Goal: Transaction & Acquisition: Purchase product/service

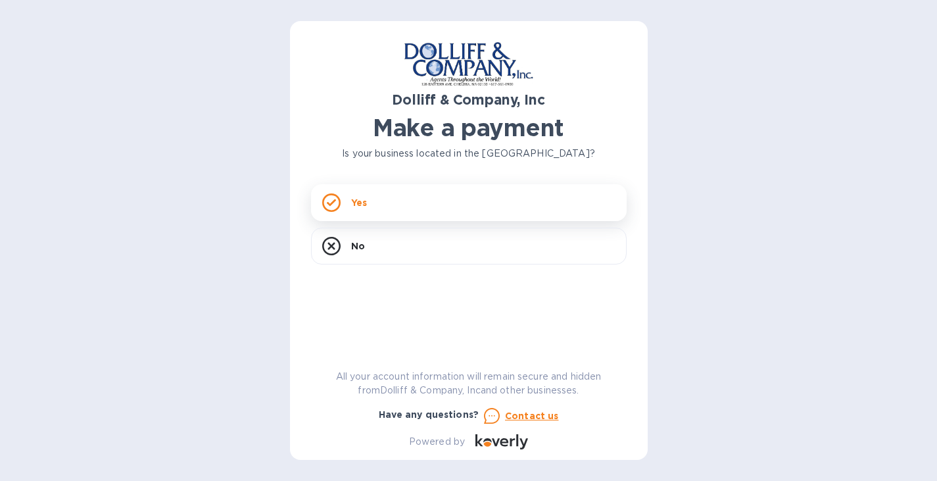
click at [410, 202] on div "Yes" at bounding box center [469, 202] width 316 height 37
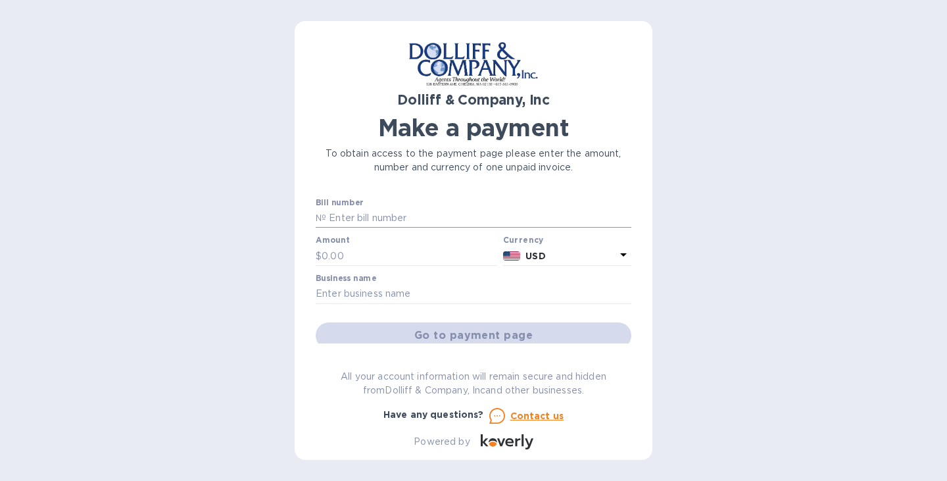
click at [375, 210] on input "text" at bounding box center [478, 218] width 305 height 20
paste input "876966"
type input "876966"
click at [381, 250] on input "text" at bounding box center [409, 256] width 176 height 20
paste input "2,274.12"
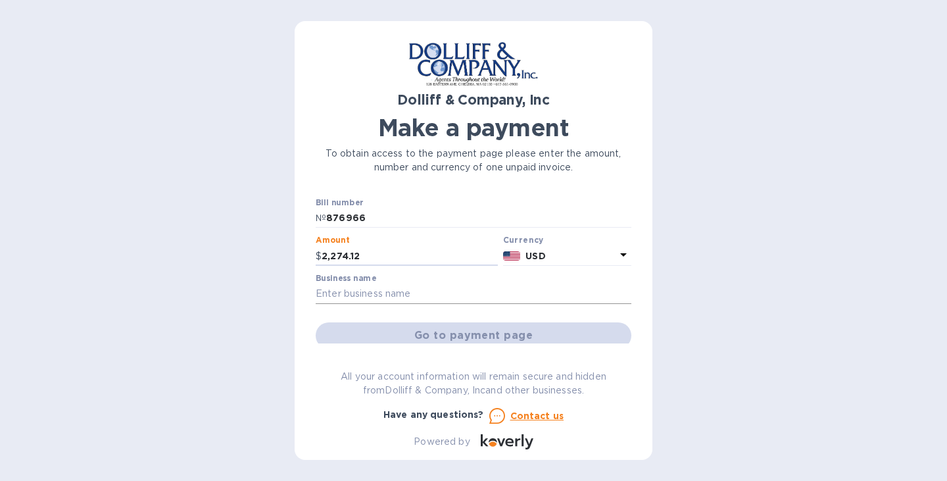
type input "2,274.12"
click at [358, 215] on input "876966" at bounding box center [478, 218] width 305 height 20
paste input "7318"
type input "877318"
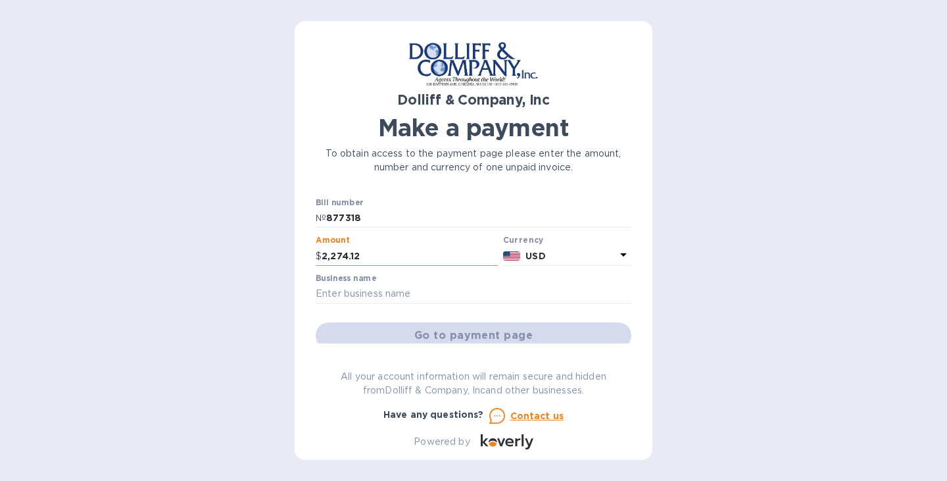
click at [350, 250] on input "2,274.12" at bounding box center [409, 256] width 176 height 20
paste input "1,207.58"
type input "1,207.58"
click at [410, 289] on input "text" at bounding box center [474, 294] width 316 height 20
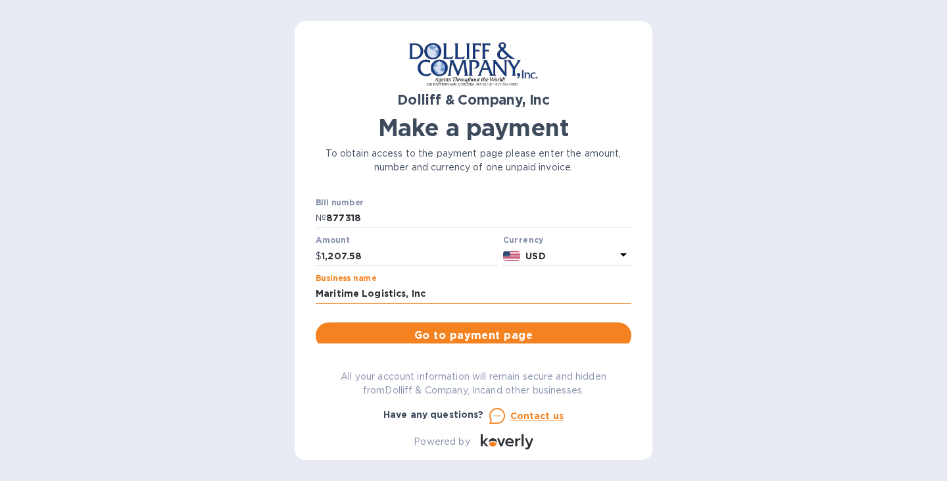
type input "Maritime Logistics, Inc."
click at [460, 334] on span "Go to payment page" at bounding box center [473, 335] width 295 height 16
